Goal: Information Seeking & Learning: Learn about a topic

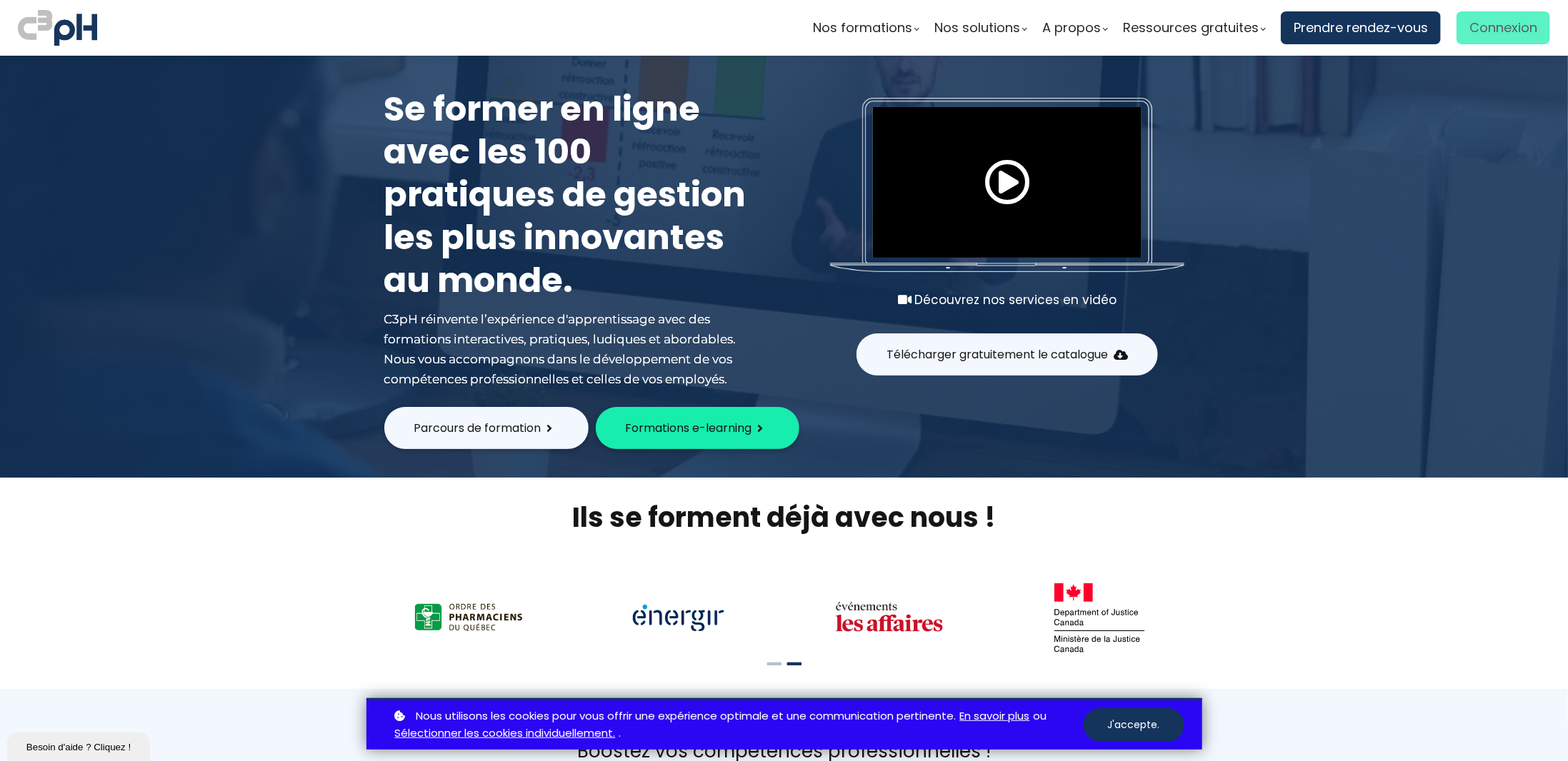
click at [1497, 41] on link "Connexion" at bounding box center [1504, 27] width 94 height 33
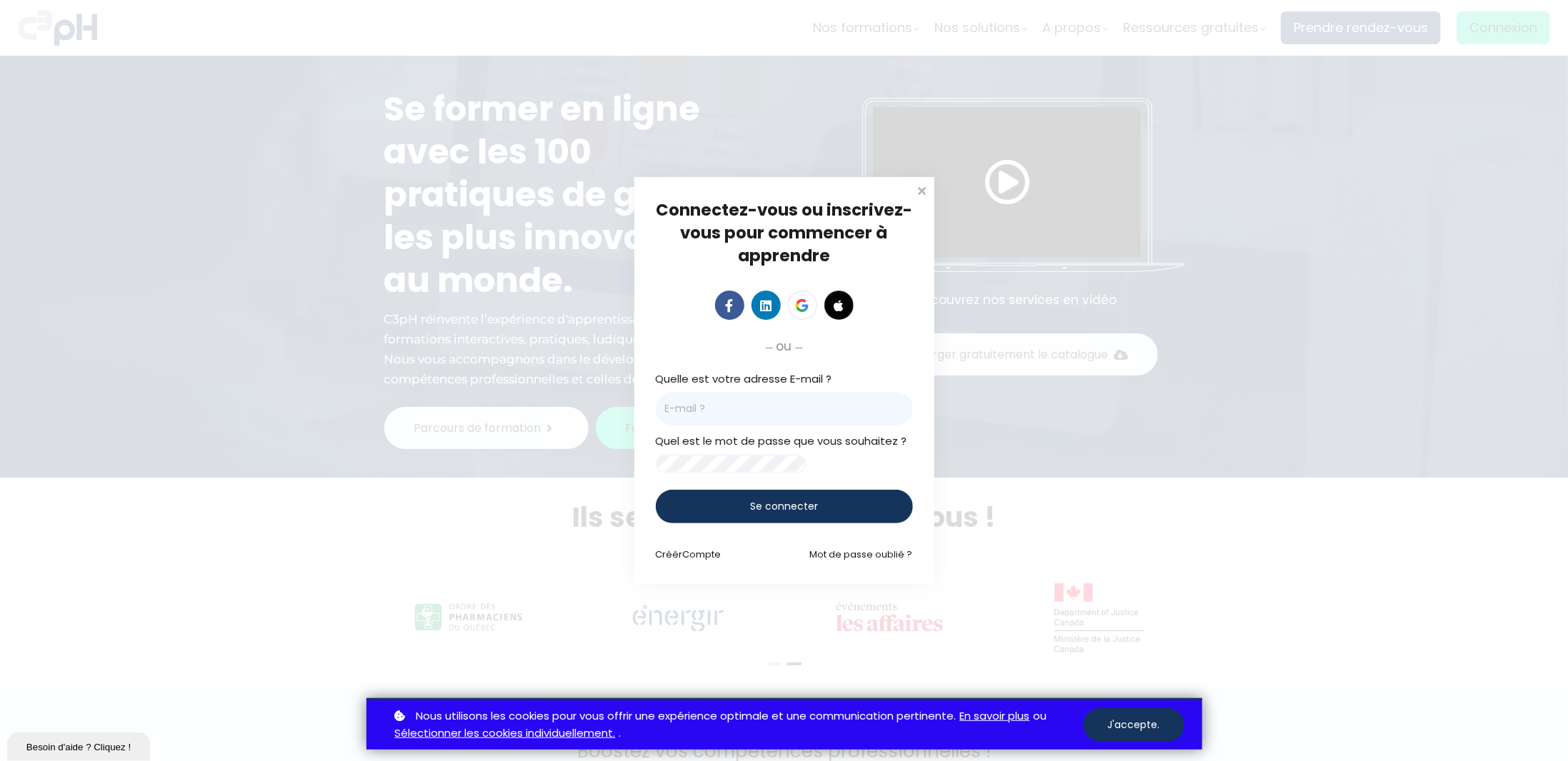
click at [687, 414] on input "email" at bounding box center [784, 409] width 257 height 34
click at [739, 405] on input "email" at bounding box center [784, 409] width 257 height 34
paste input "[PERSON_NAME][EMAIL_ADDRESS][PERSON_NAME][DOMAIN_NAME]"
type input "[PERSON_NAME][EMAIL_ADDRESS][PERSON_NAME][DOMAIN_NAME]"
click at [809, 502] on div "Se connecter" at bounding box center [784, 507] width 257 height 34
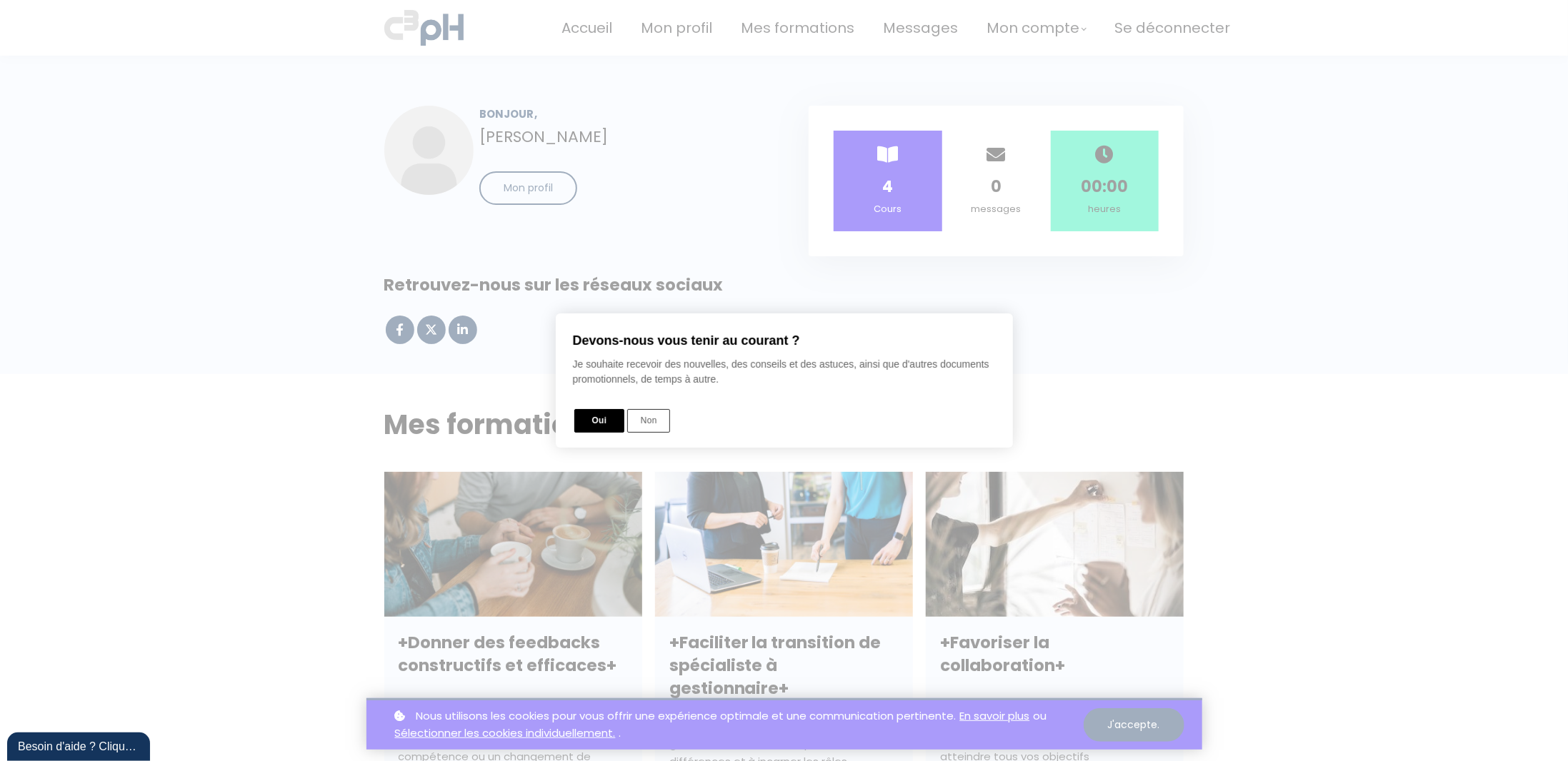
drag, startPoint x: 1472, startPoint y: 3, endPoint x: 1385, endPoint y: 276, distance: 286.5
click at [1385, 276] on div at bounding box center [784, 380] width 1568 height 904
click at [647, 422] on button "Non" at bounding box center [649, 421] width 43 height 24
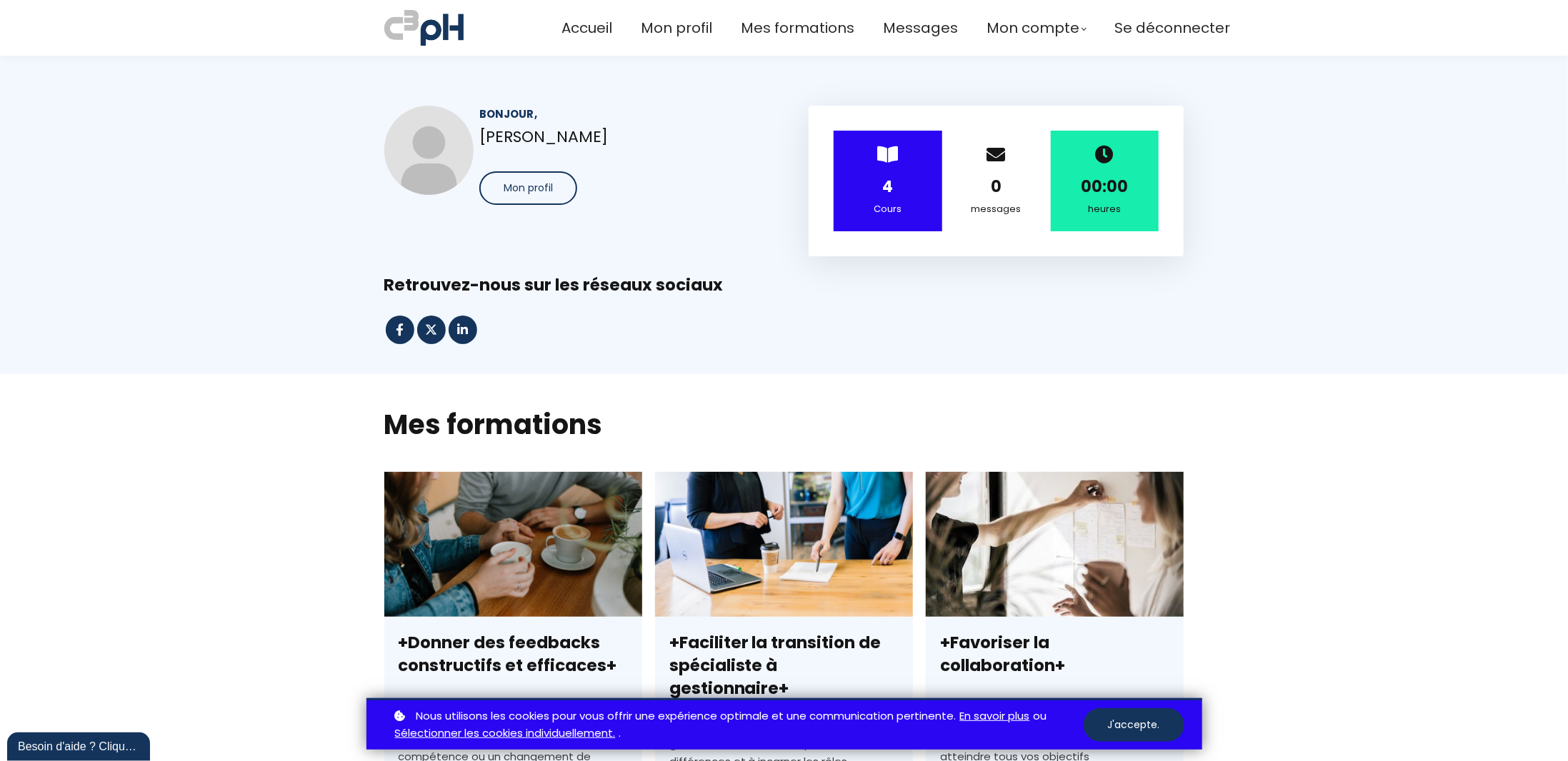
click at [753, 44] on div "Accueil Mon profil Mes formations Messages Mon compte Mes factures Se déconnect…" at bounding box center [896, 27] width 668 height 42
click at [813, 26] on span "Mes formations" at bounding box center [798, 28] width 113 height 24
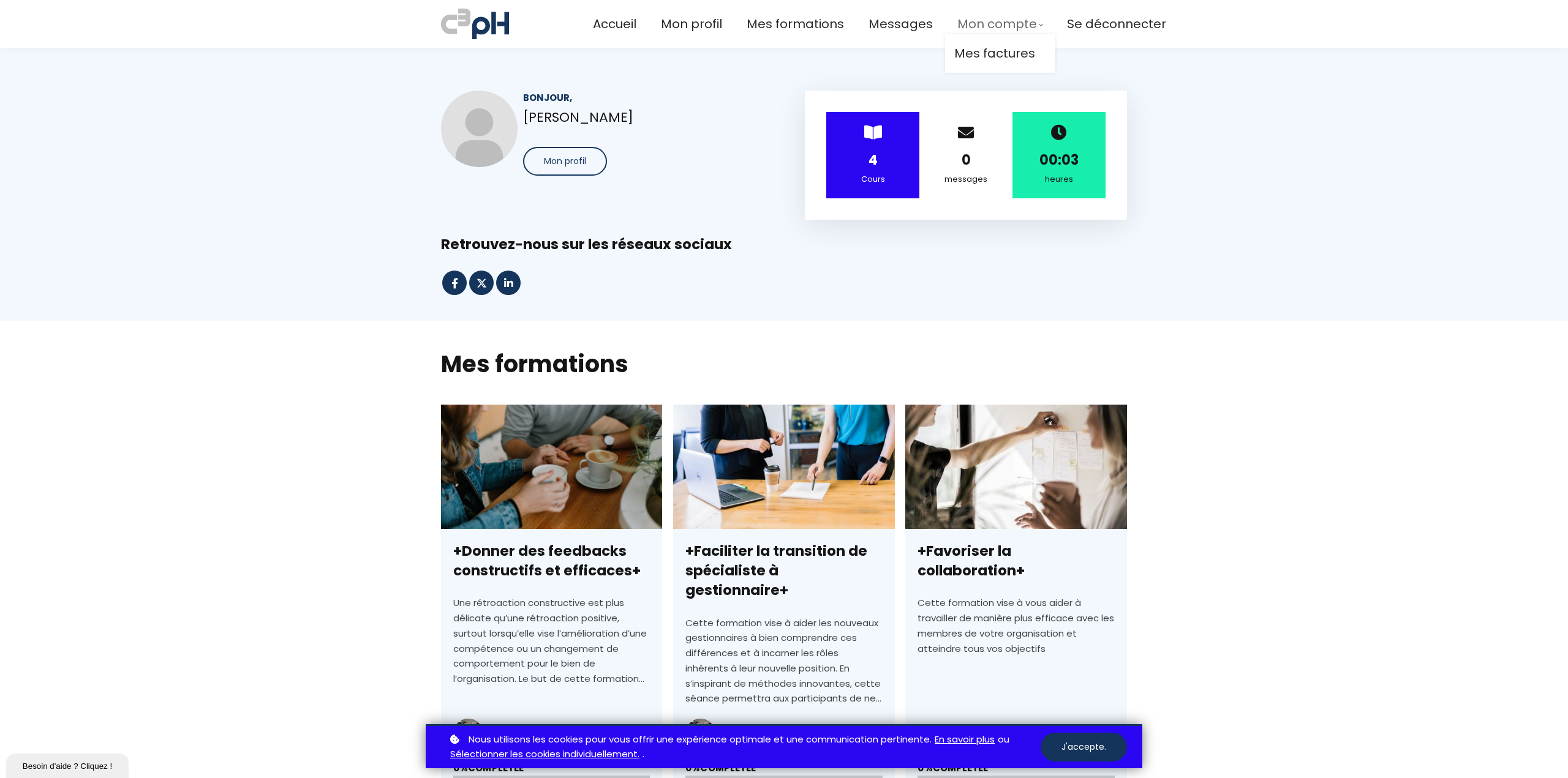
click at [990, 17] on span "Mon compte" at bounding box center [997, 24] width 80 height 21
click at [611, 30] on span "Accueil" at bounding box center [614, 24] width 43 height 21
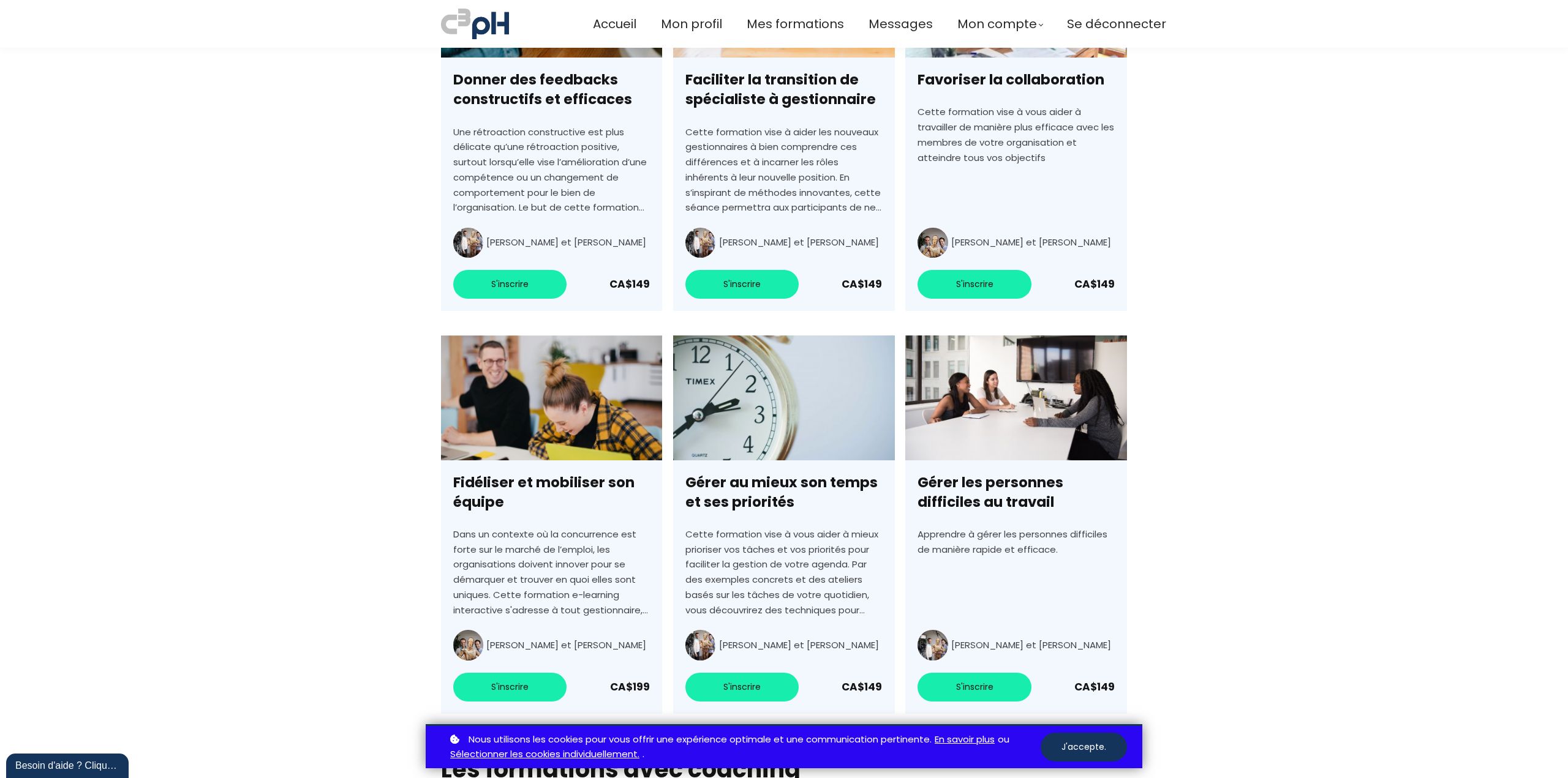
scroll to position [2572, 0]
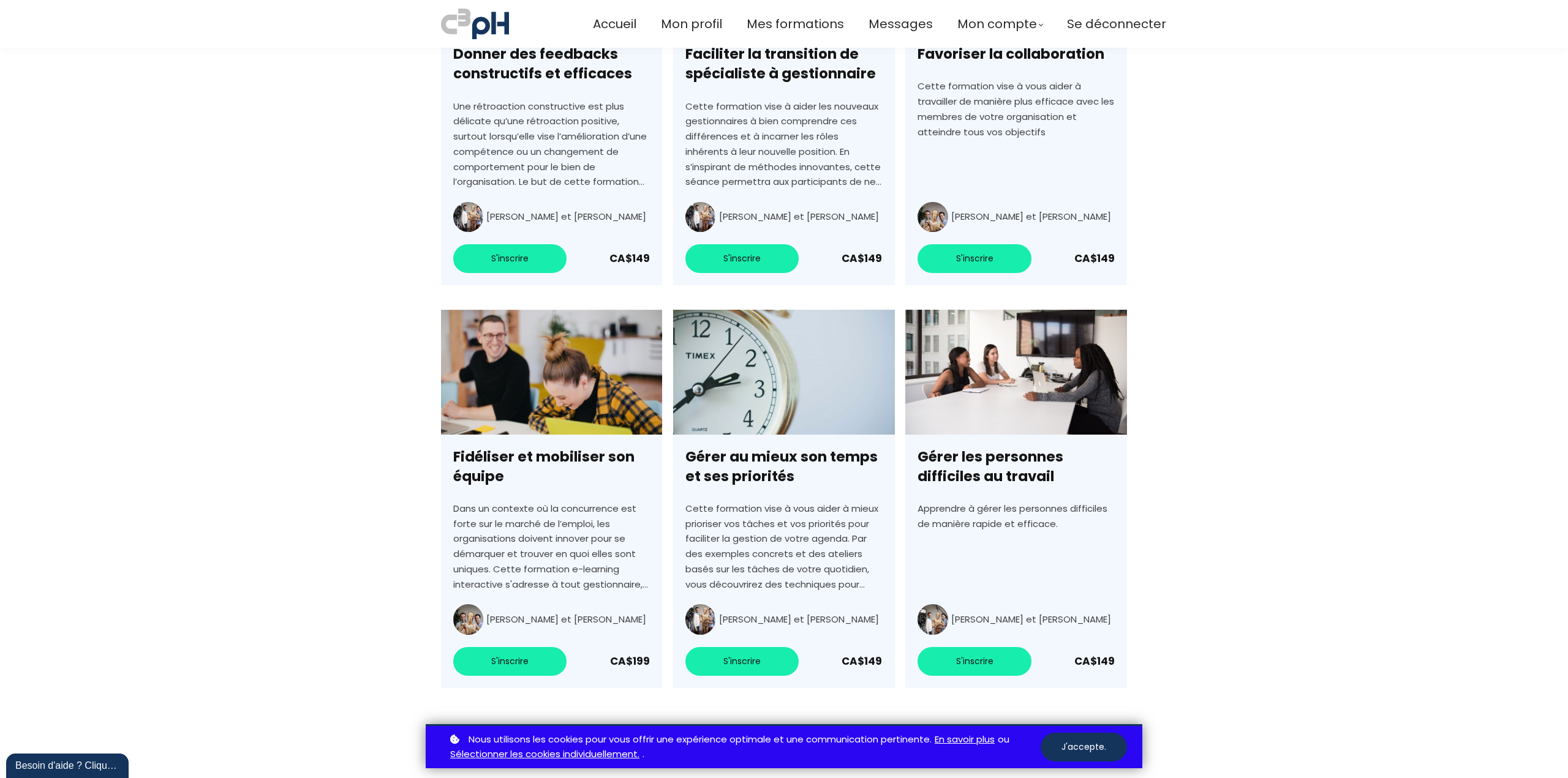
click at [763, 226] on link "Faciliter la transition de spécialiste à gestionnaire" at bounding box center [784, 96] width 221 height 378
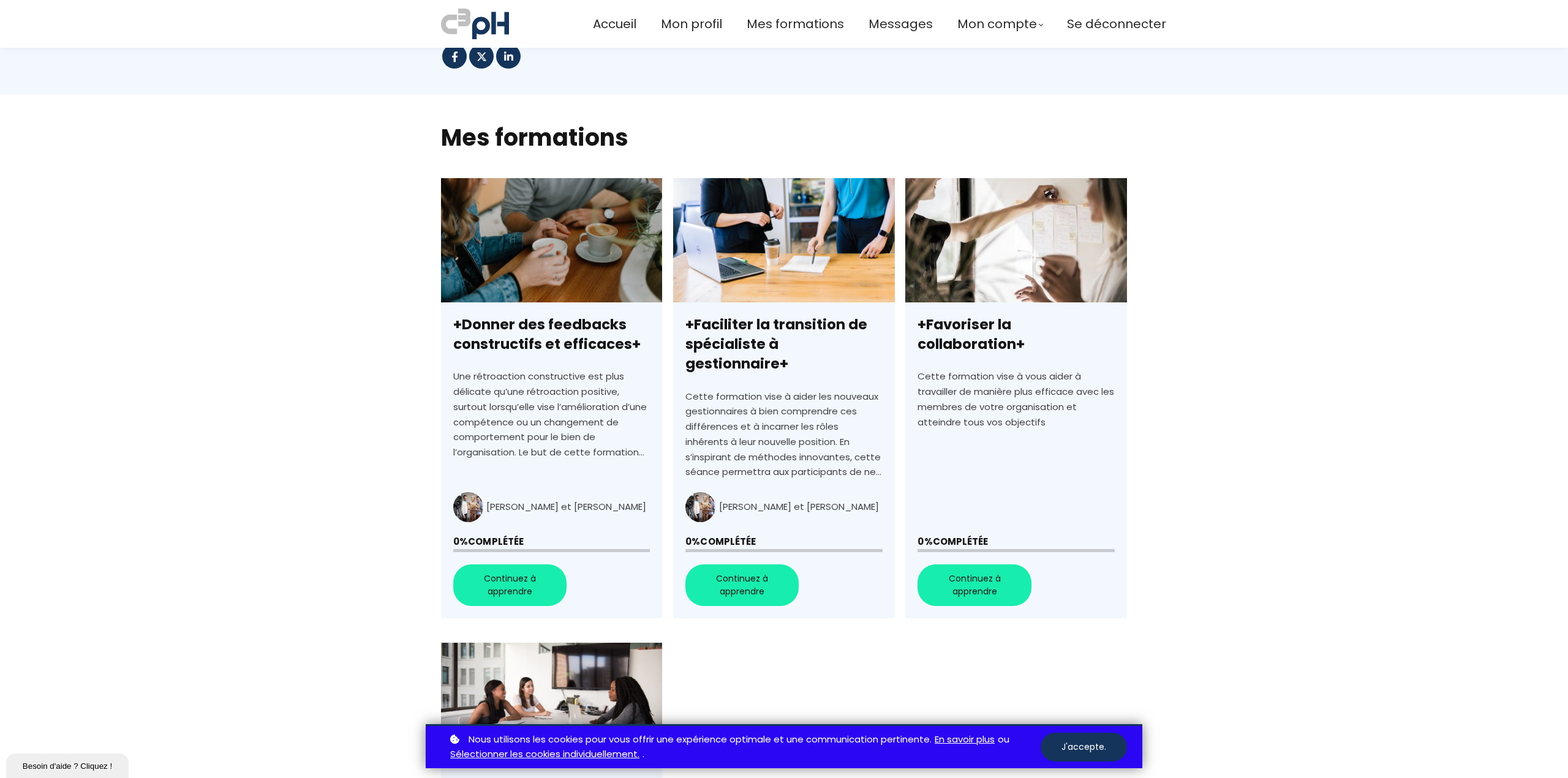
scroll to position [245, 0]
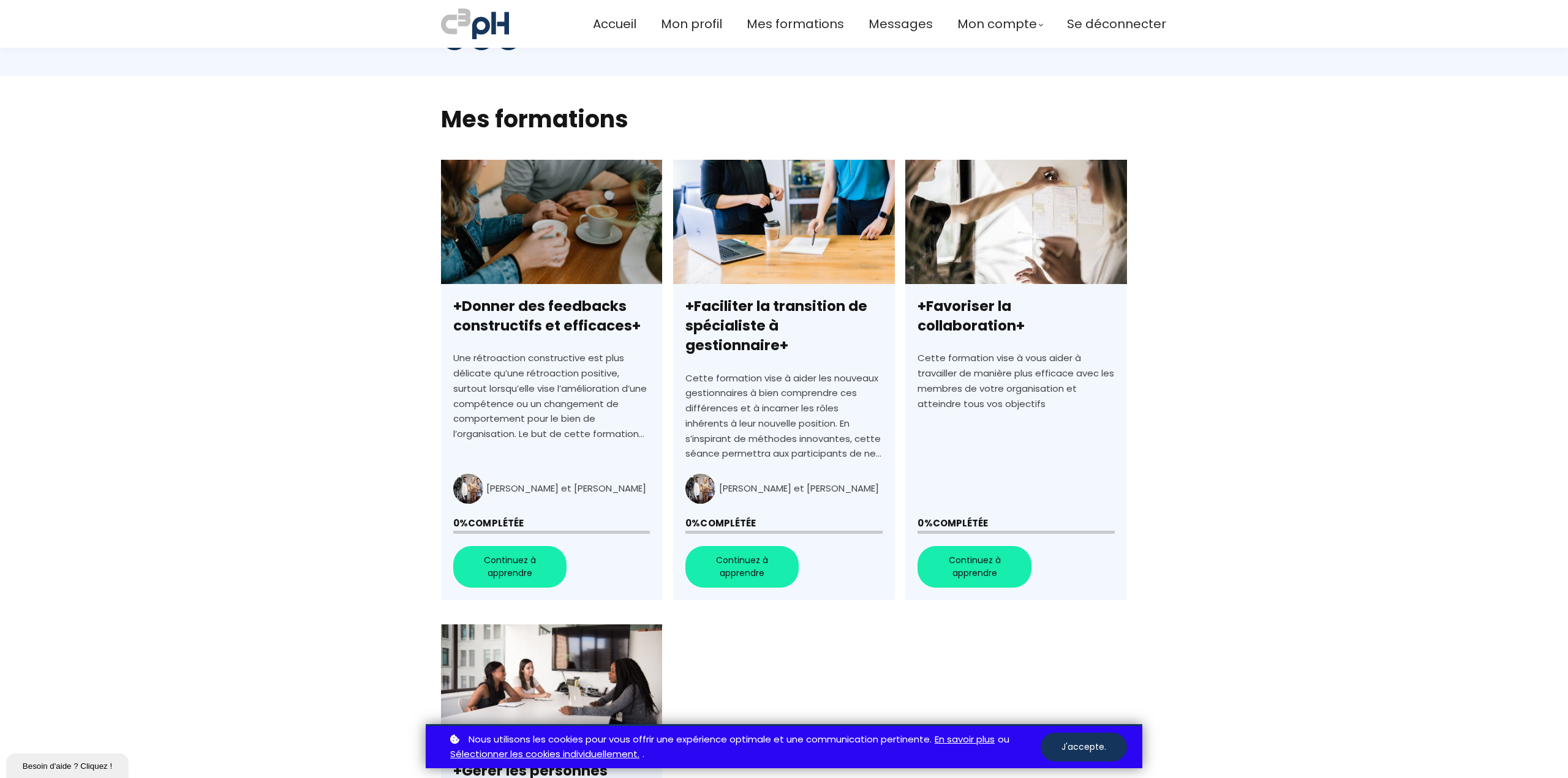
click at [768, 552] on link "+Faciliter la transition de spécialiste à gestionnaire+" at bounding box center [784, 380] width 221 height 441
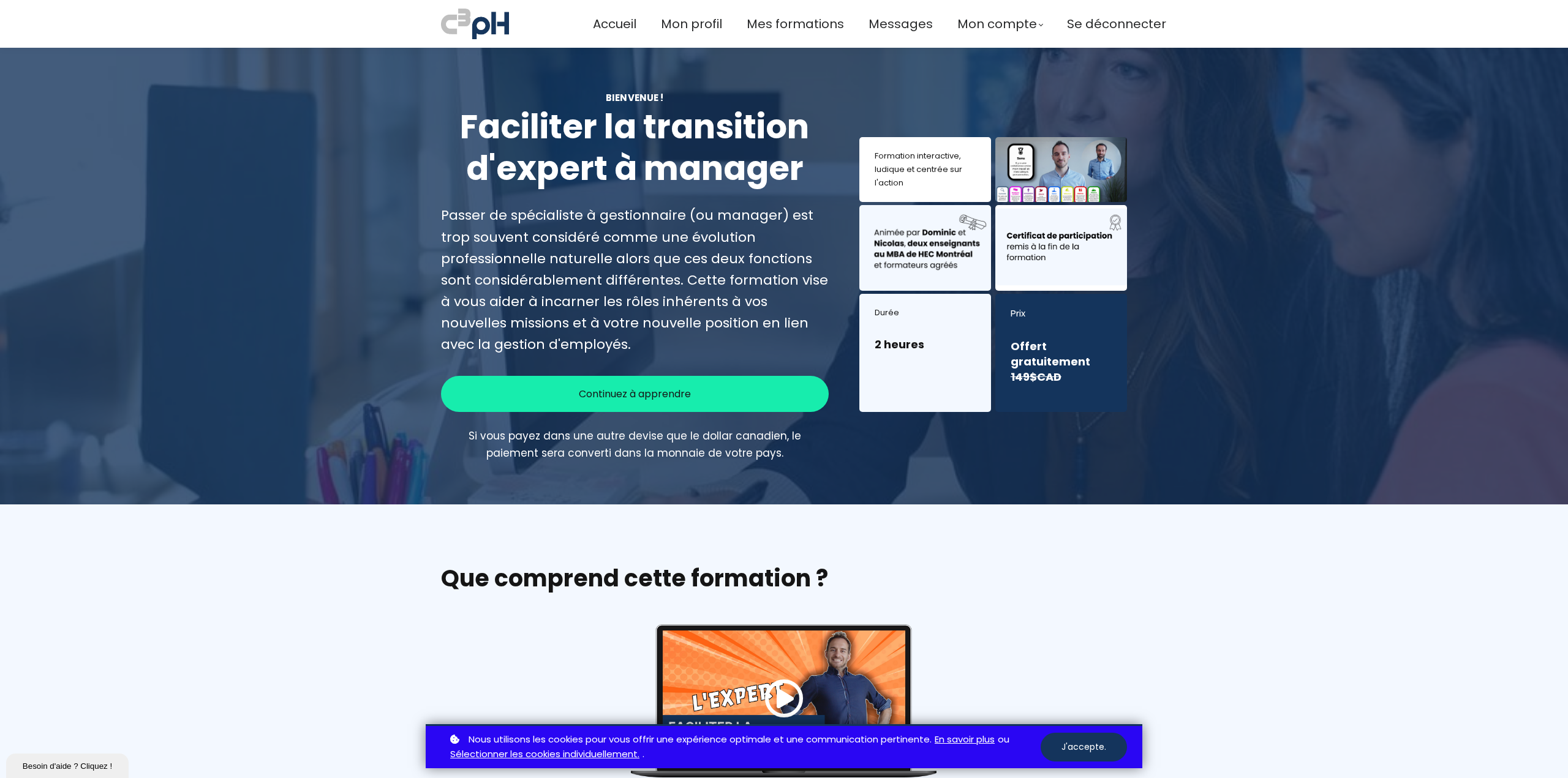
click at [759, 397] on div "Continuez à apprendre" at bounding box center [635, 394] width 388 height 36
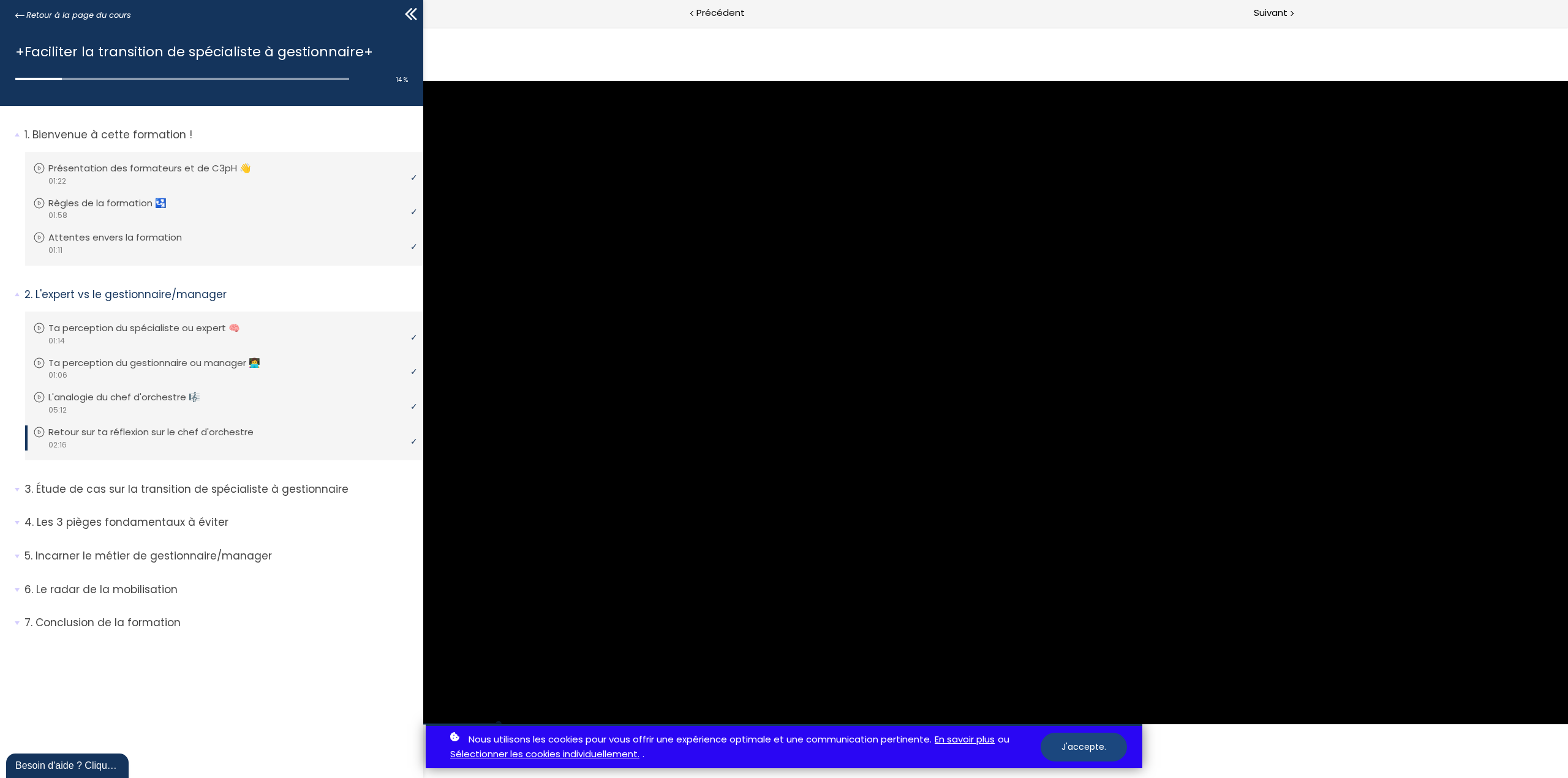
click at [1101, 754] on button "J'accepte." at bounding box center [1084, 748] width 87 height 29
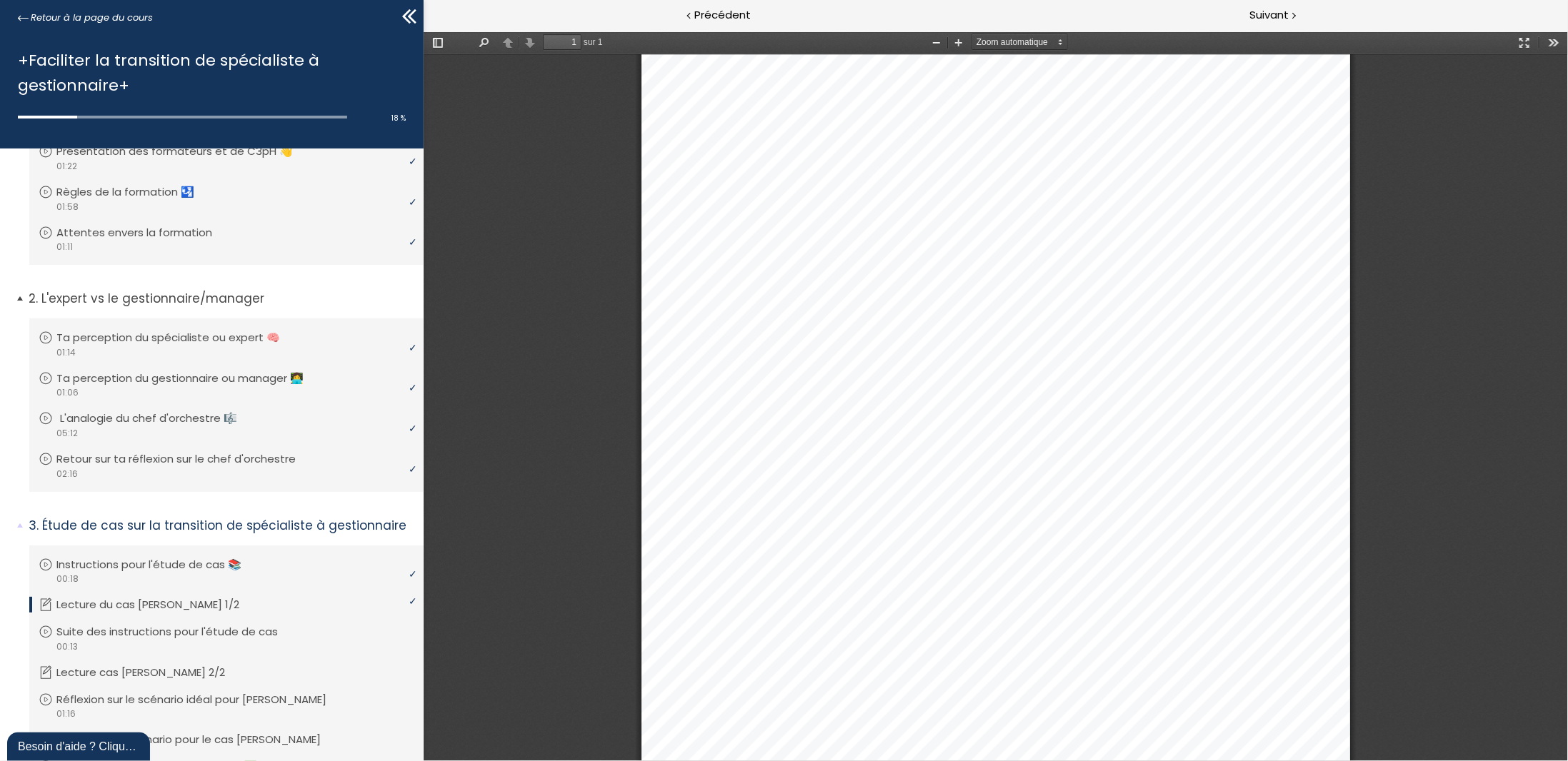
scroll to position [143, 0]
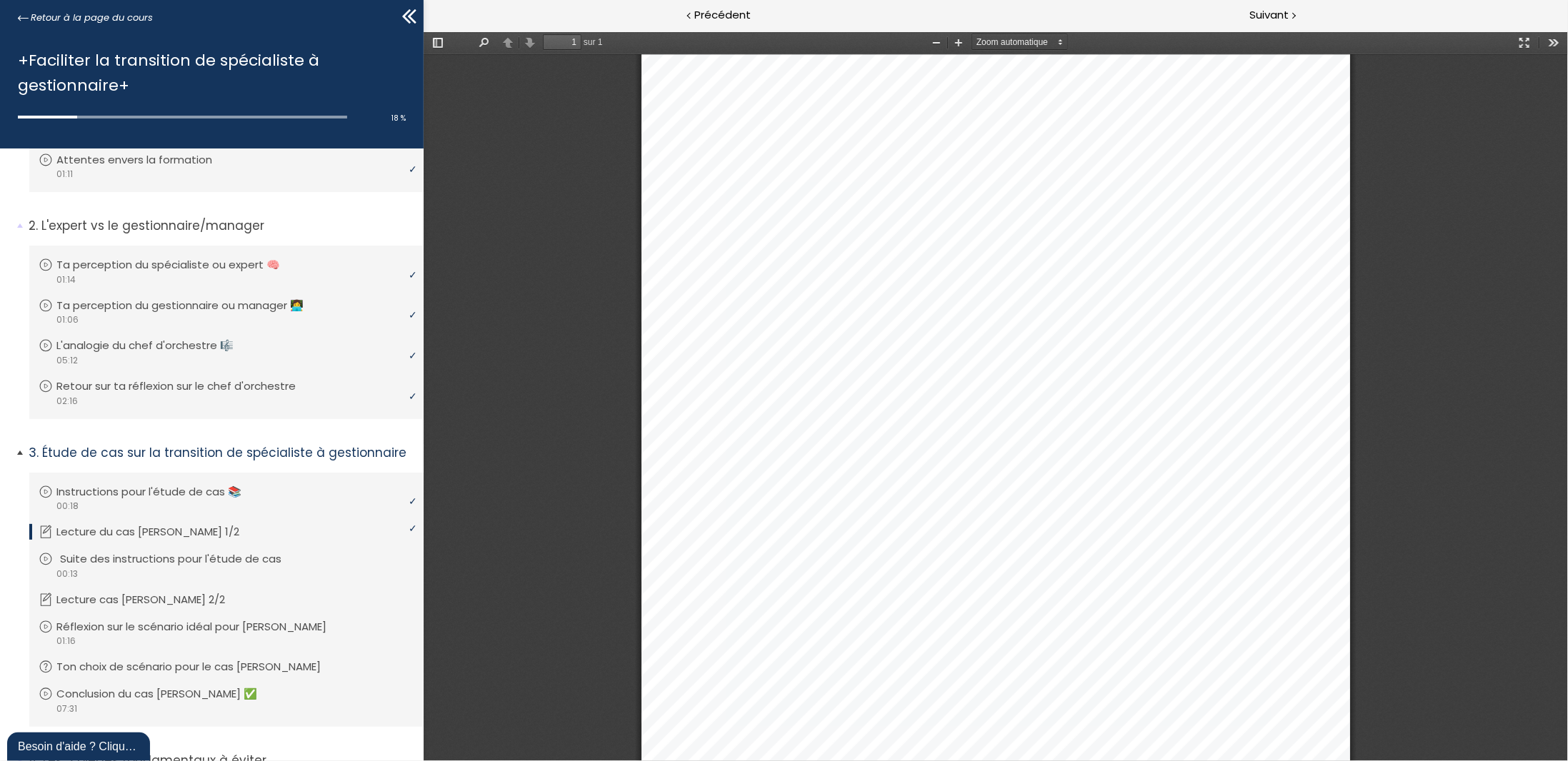
click at [150, 567] on div "video 00:13" at bounding box center [225, 573] width 372 height 13
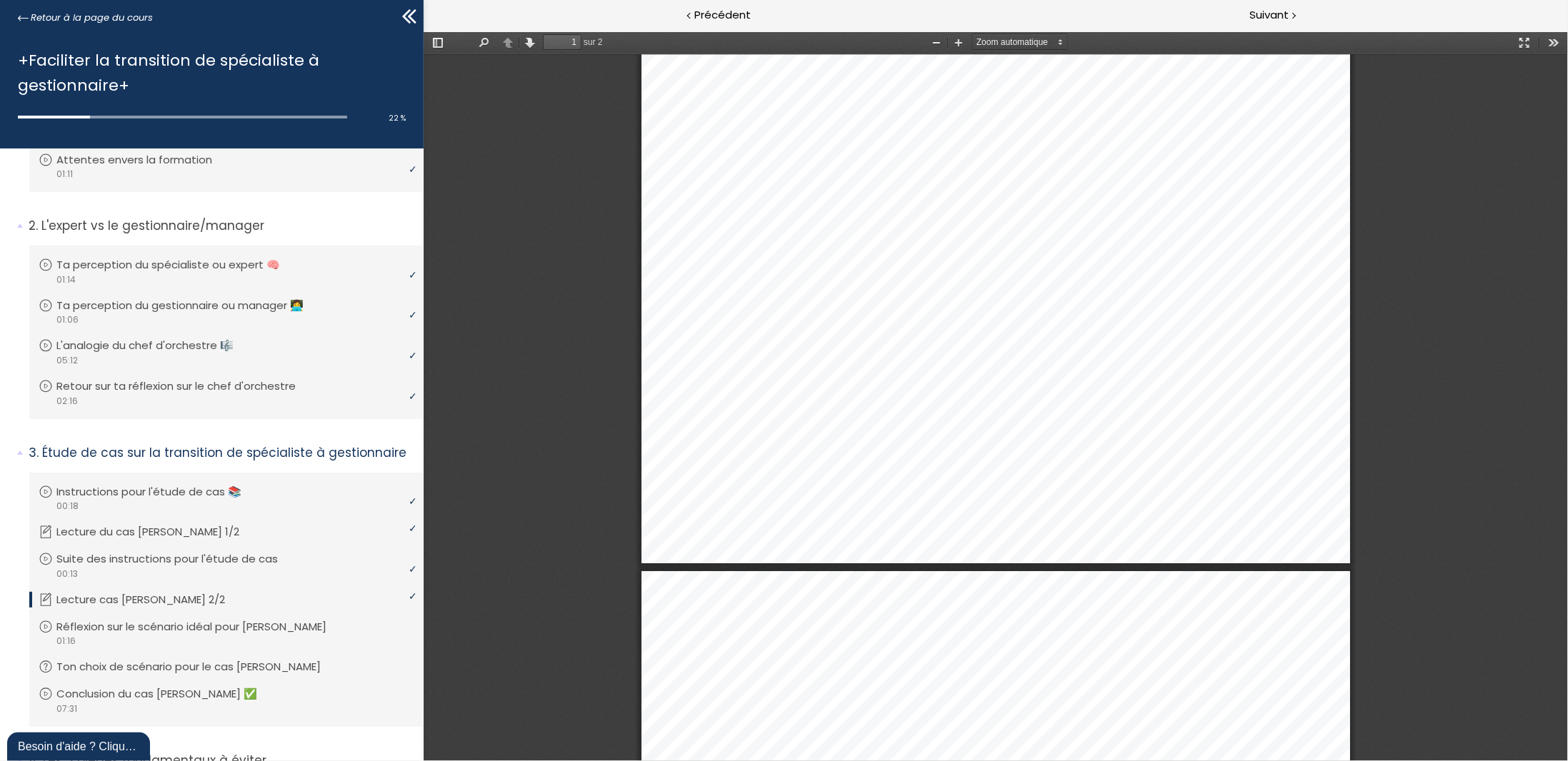
scroll to position [714, 0]
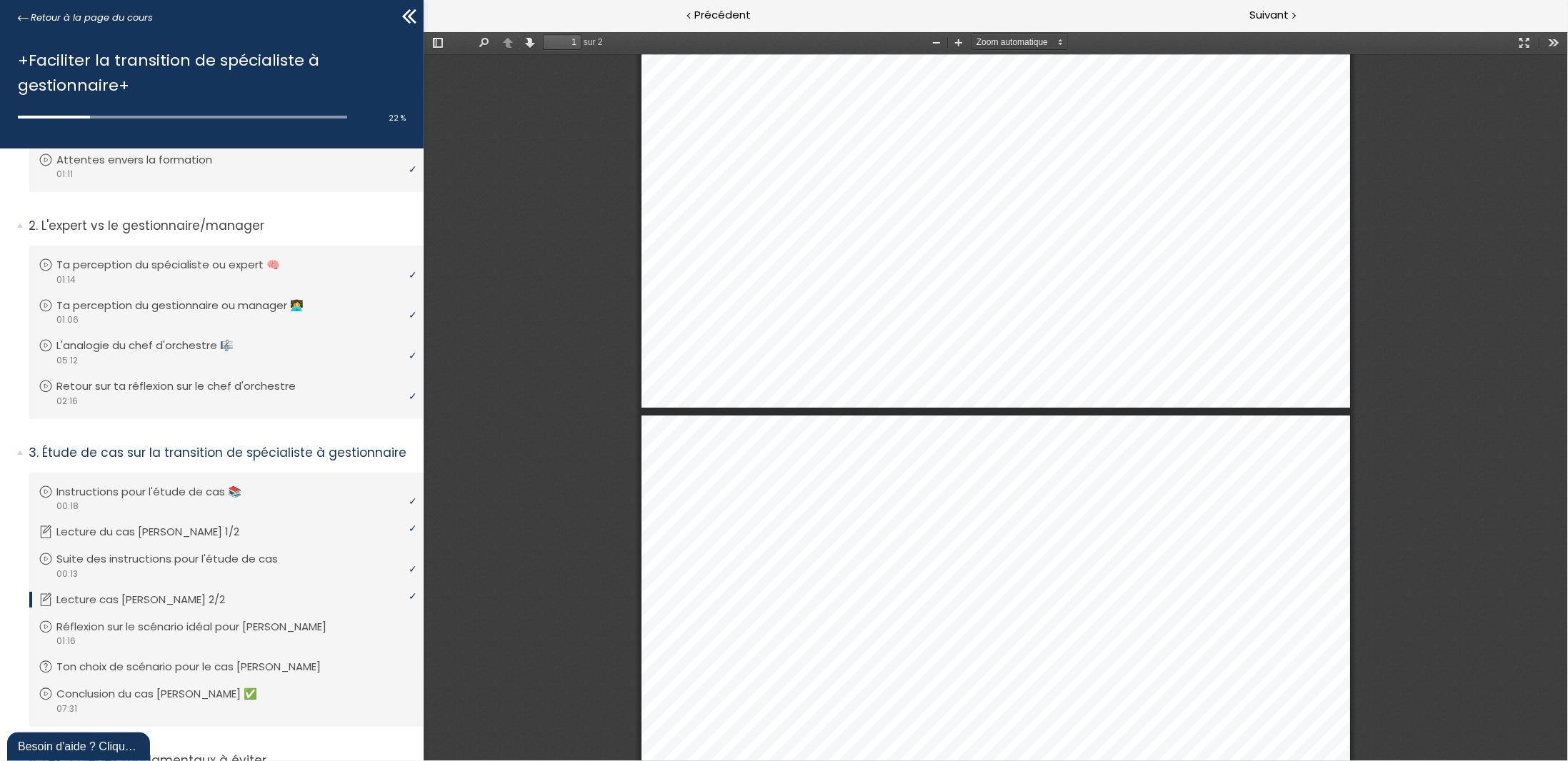
type input "2"
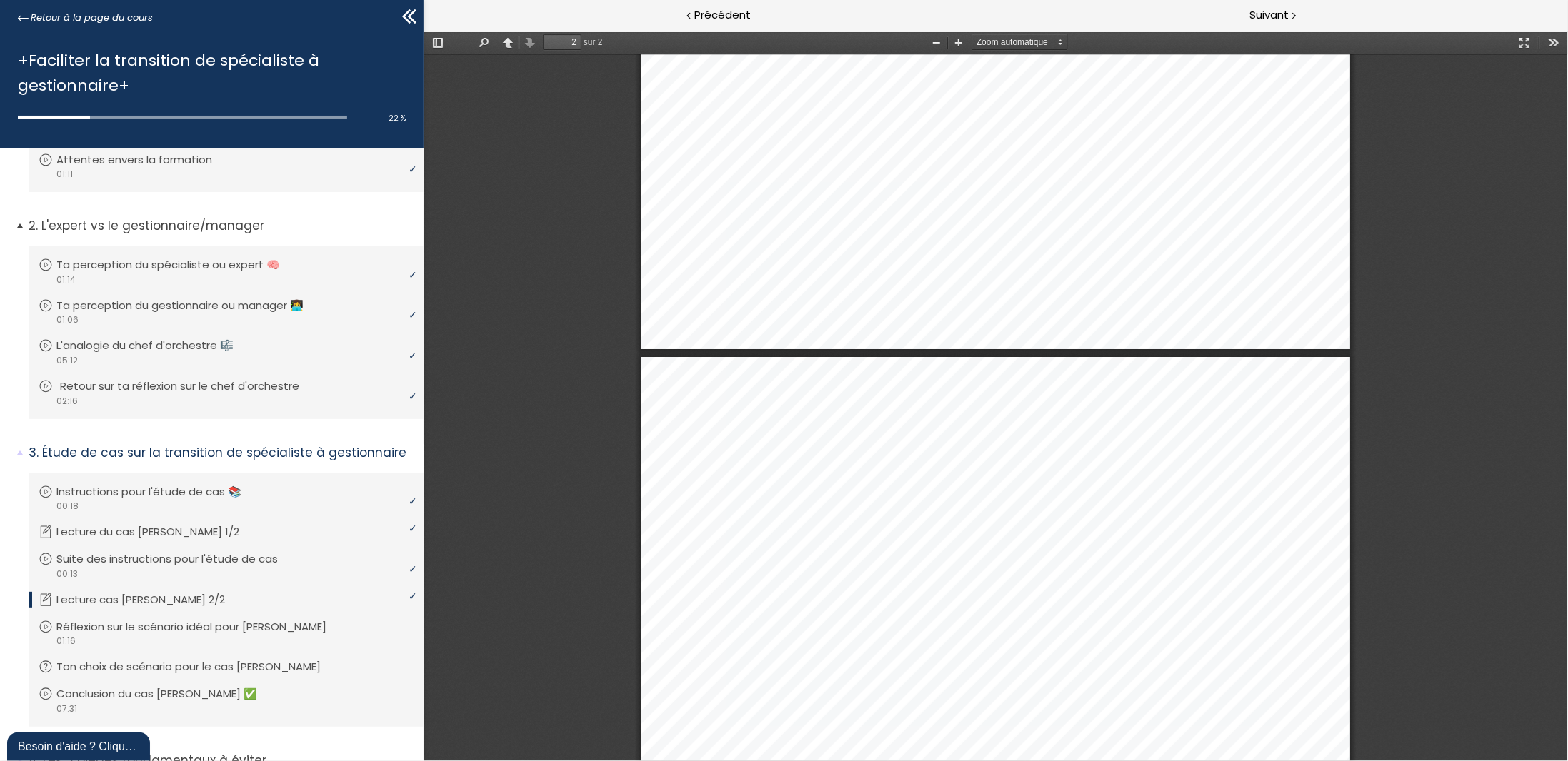
scroll to position [322, 0]
